Goal: Find specific page/section: Find specific page/section

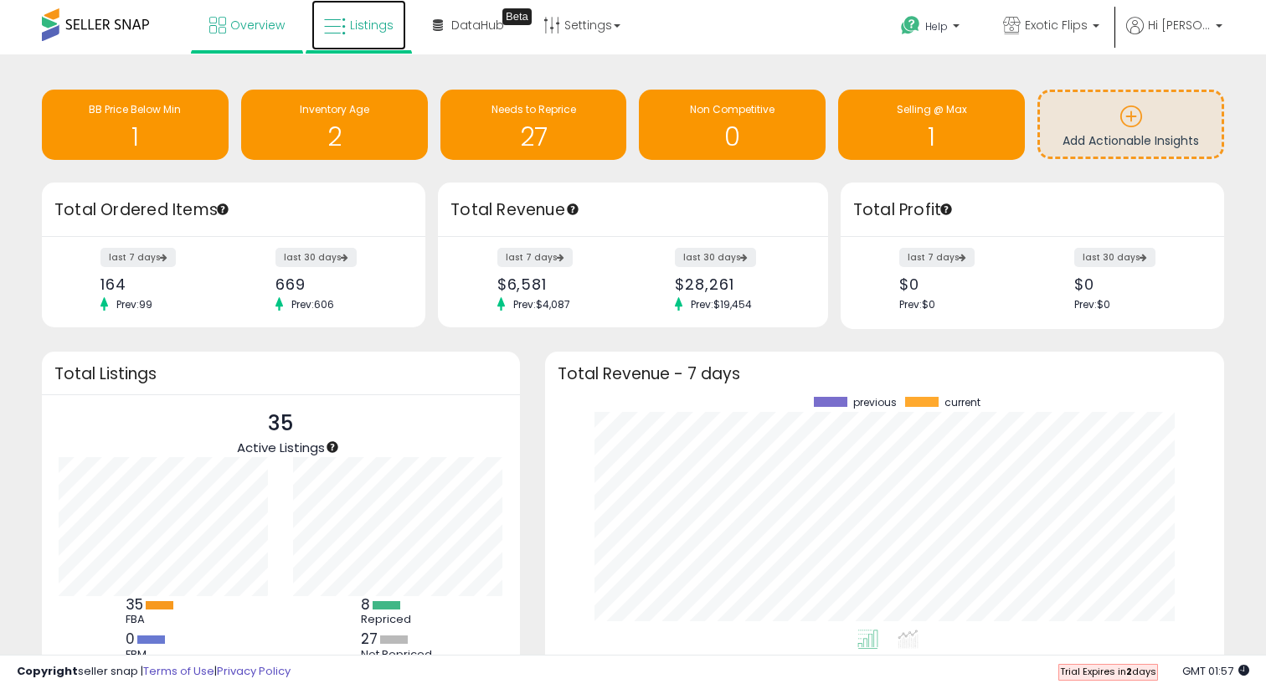
click at [359, 28] on span "Listings" at bounding box center [372, 25] width 44 height 17
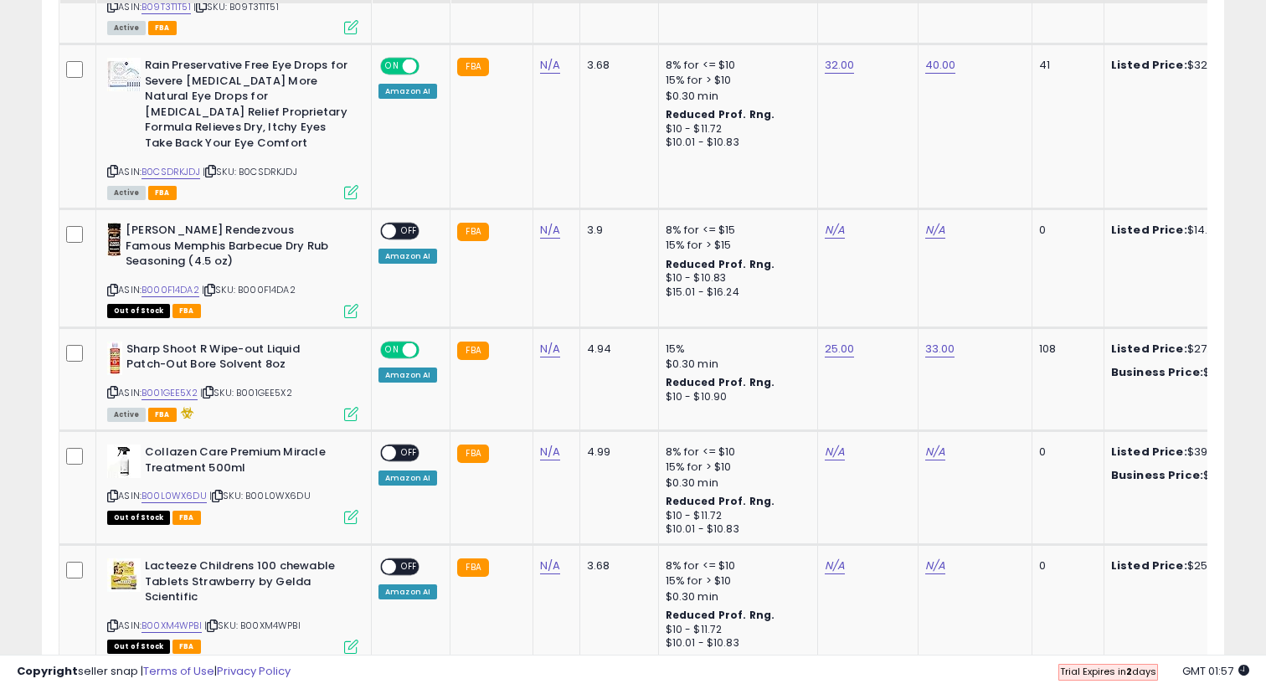
scroll to position [1471, 0]
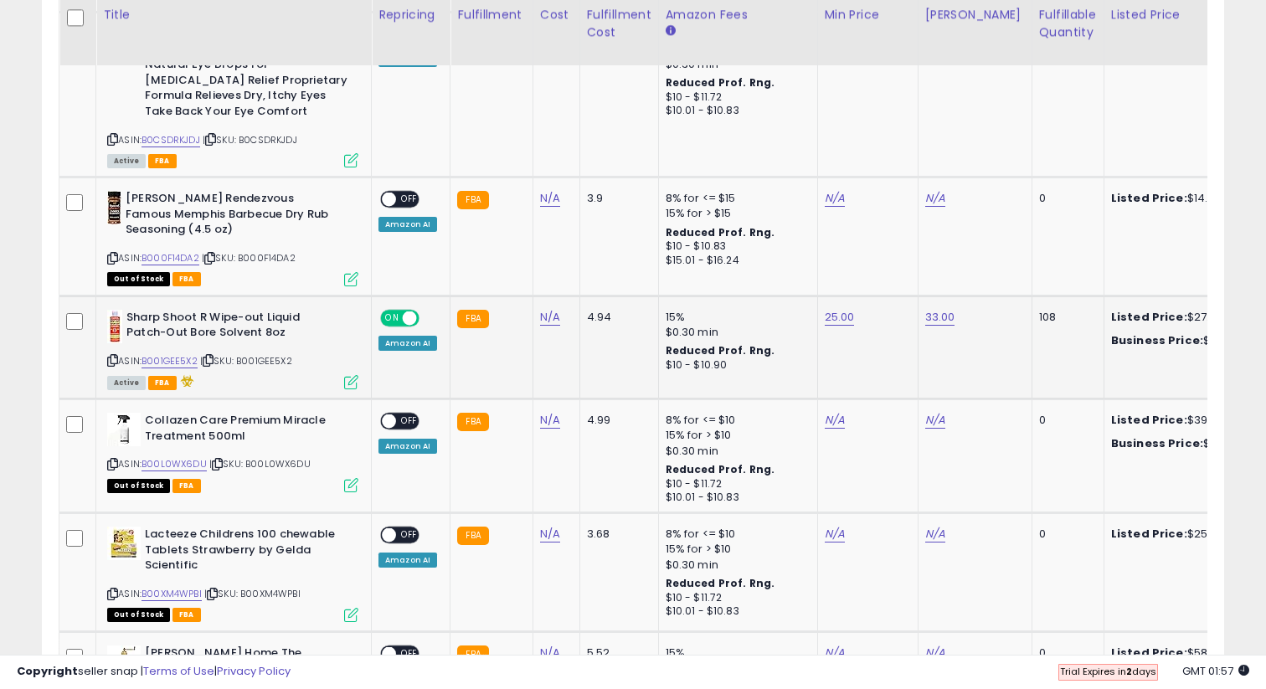
click at [407, 311] on span at bounding box center [410, 318] width 14 height 14
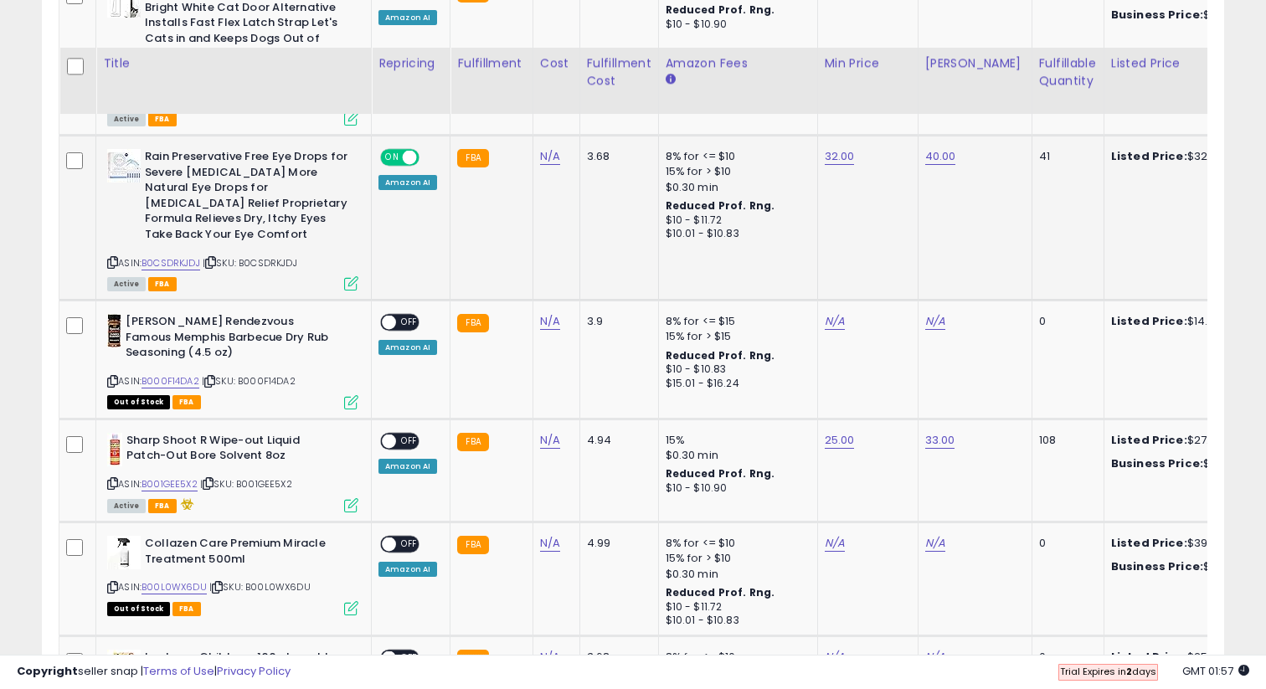
scroll to position [1343, 0]
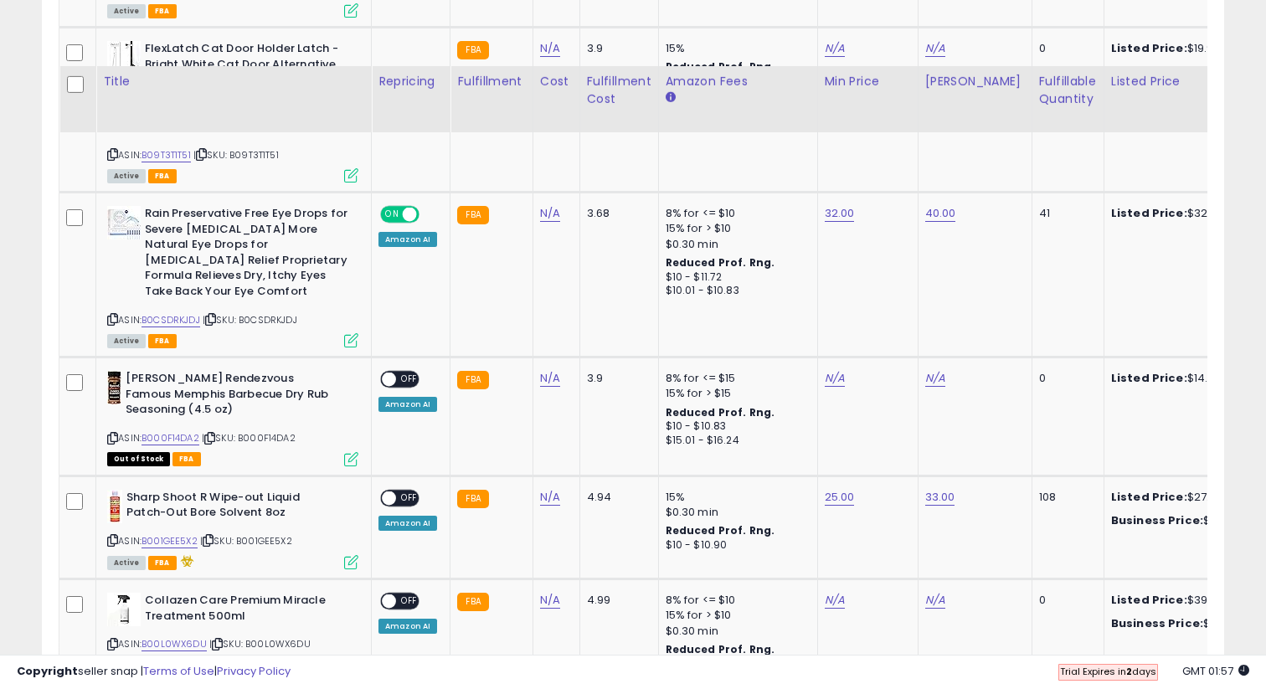
scroll to position [1379, 0]
